Goal: Navigation & Orientation: Understand site structure

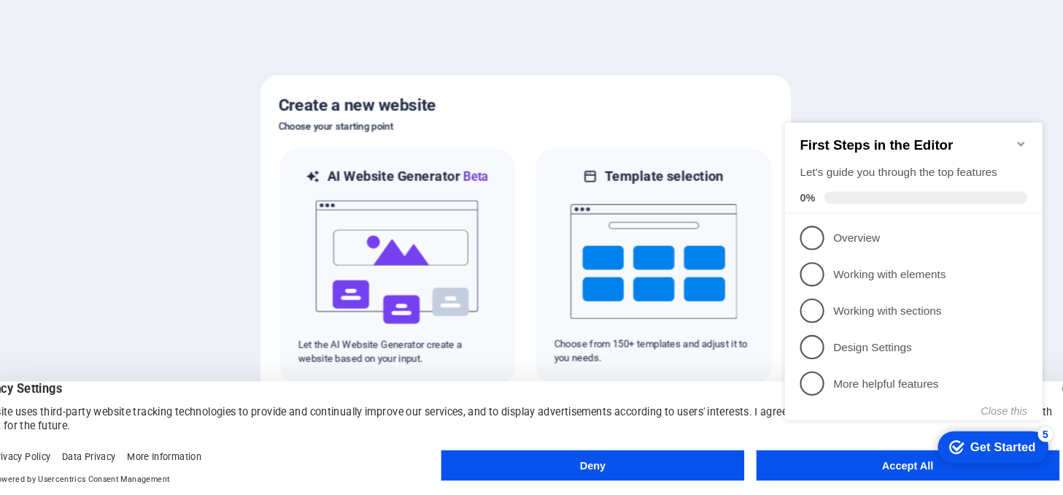
click at [920, 470] on appcues-checklist "Contextual help checklist present on screen" at bounding box center [909, 297] width 266 height 352
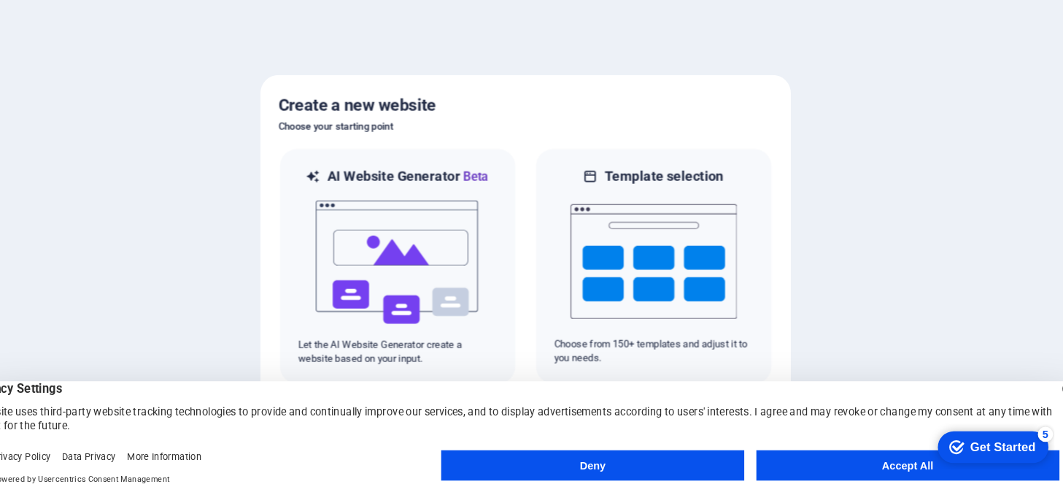
click at [881, 466] on button "Accept All" at bounding box center [900, 465] width 292 height 29
